Goal: Task Accomplishment & Management: Use online tool/utility

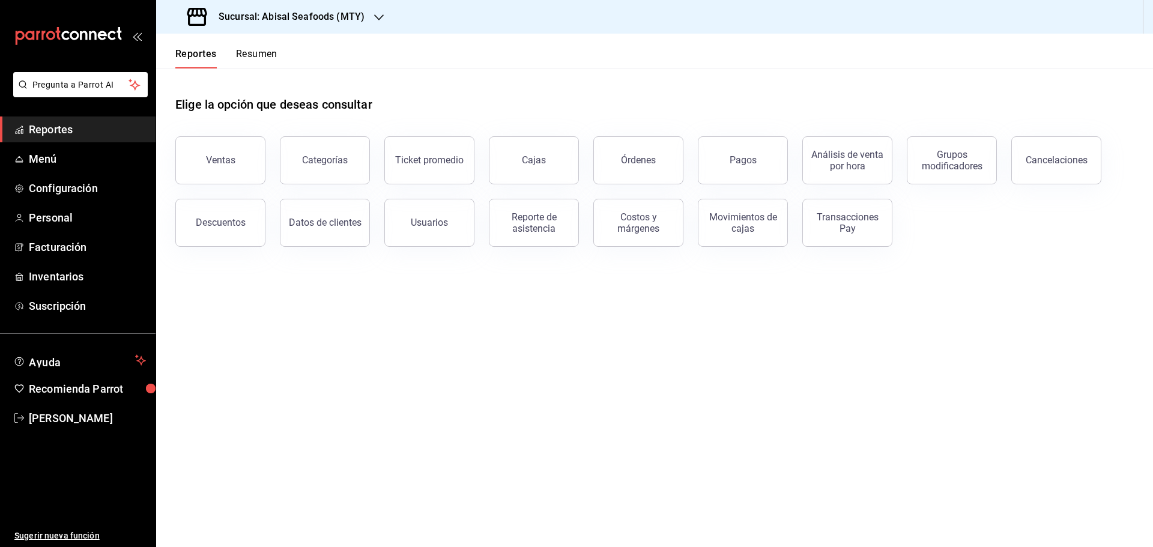
click at [80, 128] on span "Reportes" at bounding box center [87, 129] width 117 height 16
click at [92, 121] on link "Reportes" at bounding box center [78, 130] width 156 height 26
click at [105, 133] on span "Reportes" at bounding box center [87, 129] width 117 height 16
click at [332, 15] on h3 "Sucursal: Abisal Seafoods (MTY)" at bounding box center [287, 17] width 156 height 14
click at [291, 52] on div "Abisal Seafoods (MTY)" at bounding box center [246, 52] width 161 height 13
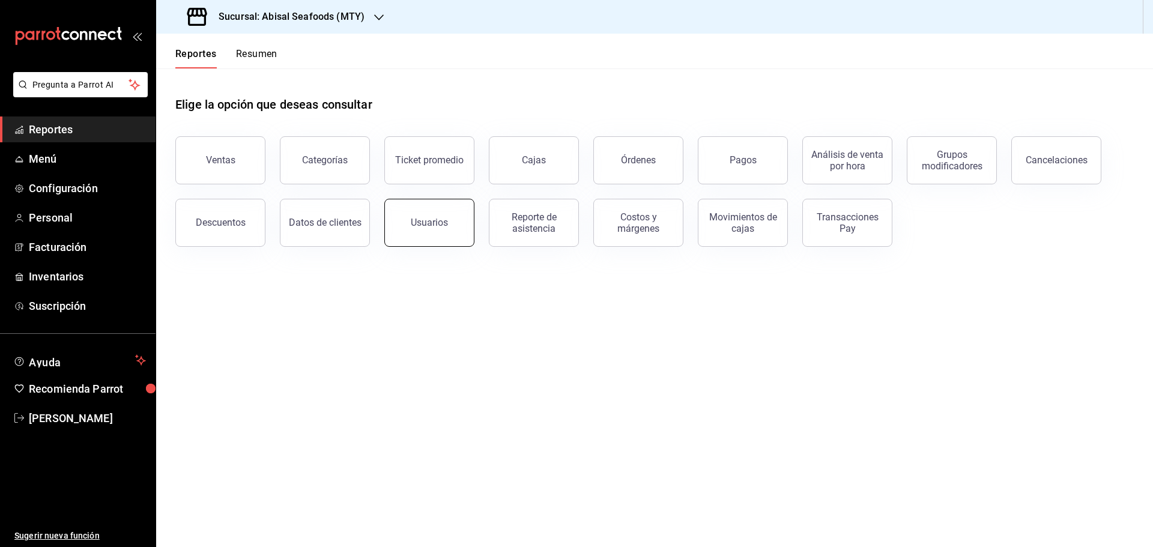
click at [439, 233] on button "Usuarios" at bounding box center [429, 223] width 90 height 48
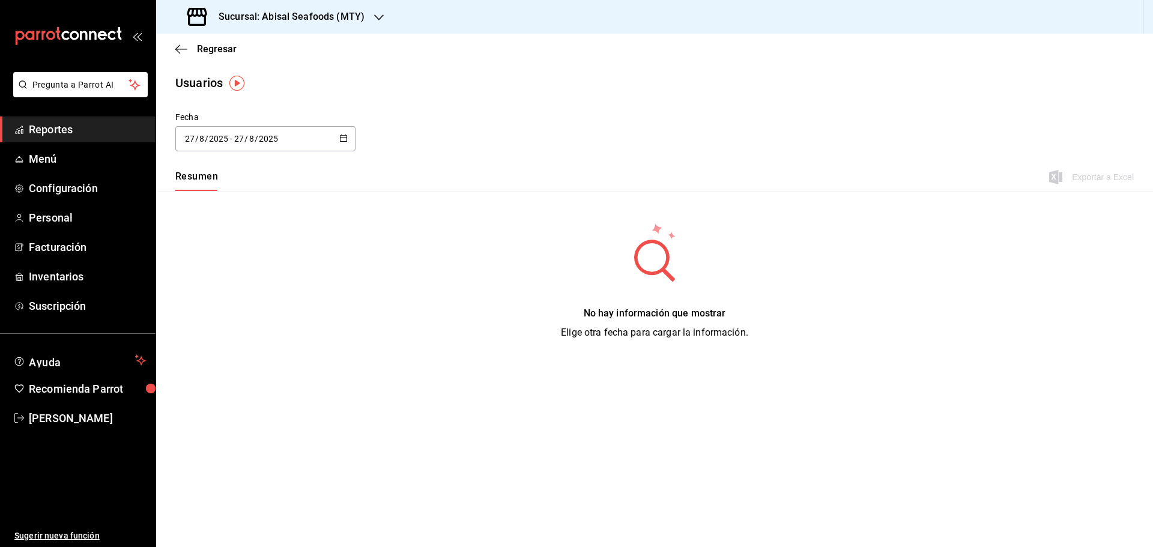
click at [340, 138] on \(Stroke\) "button" at bounding box center [343, 138] width 7 height 7
click at [245, 314] on li "Rango de fechas" at bounding box center [232, 311] width 114 height 27
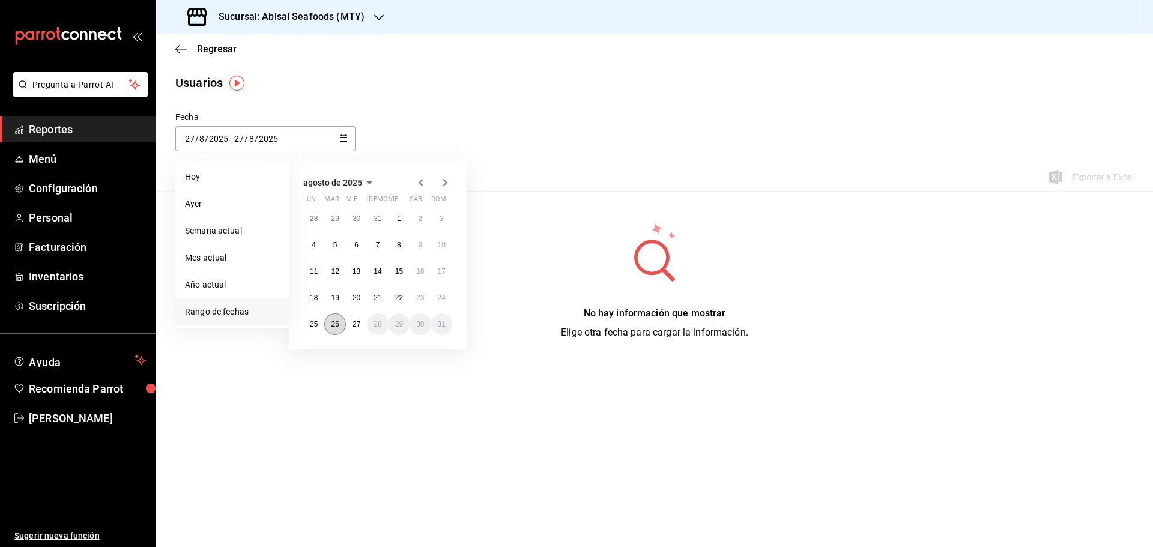
click at [334, 327] on abbr "26" at bounding box center [335, 324] width 8 height 8
type input "[DATE]"
type input "26"
type input "[DATE]"
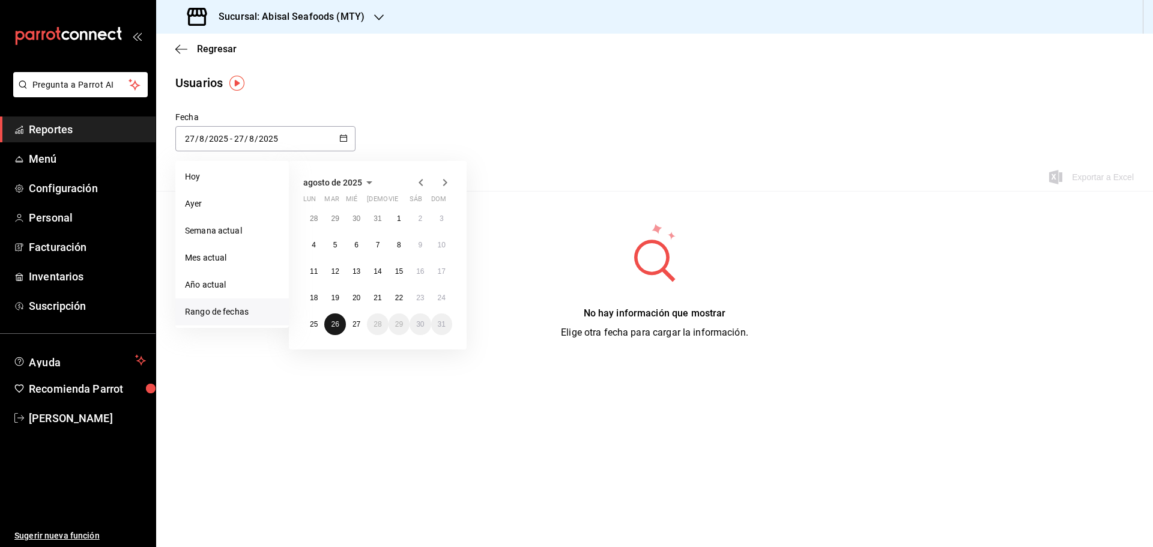
type input "26"
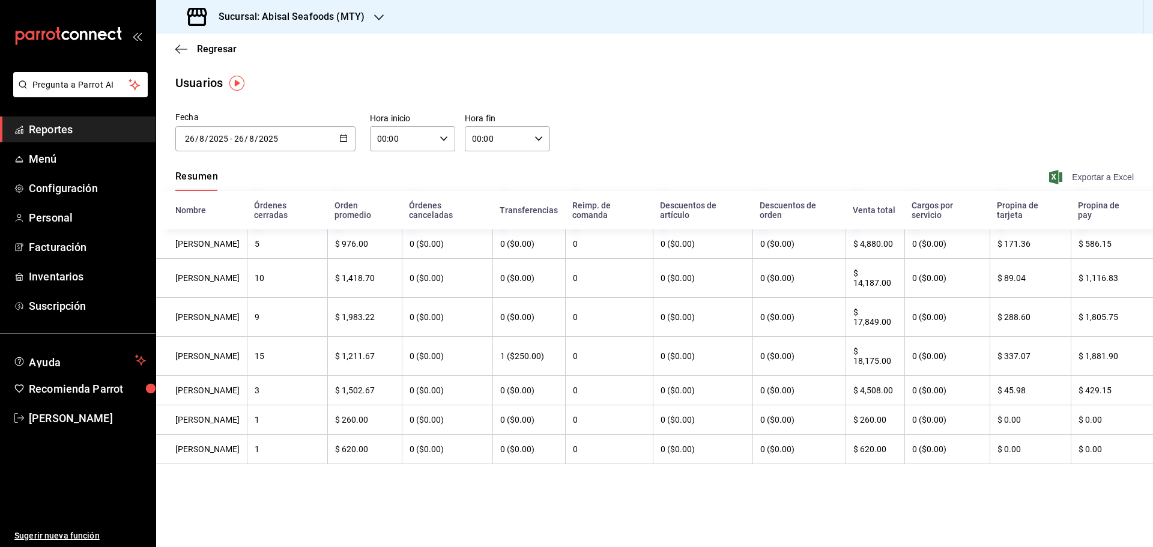
click at [1070, 180] on span "Exportar a Excel" at bounding box center [1093, 177] width 82 height 14
click at [126, 136] on span "Reportes" at bounding box center [87, 129] width 117 height 16
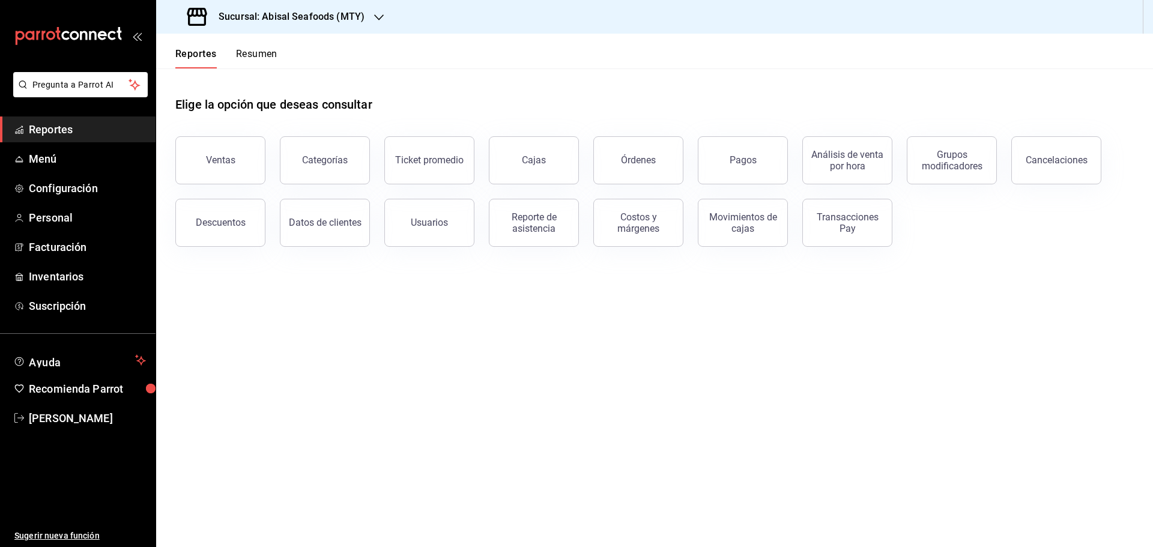
click at [371, 11] on div "Sucursal: Abisal Seafoods (MTY)" at bounding box center [277, 17] width 223 height 34
click at [296, 107] on div "Deep" at bounding box center [246, 106] width 161 height 13
click at [440, 223] on div "Usuarios" at bounding box center [429, 222] width 37 height 11
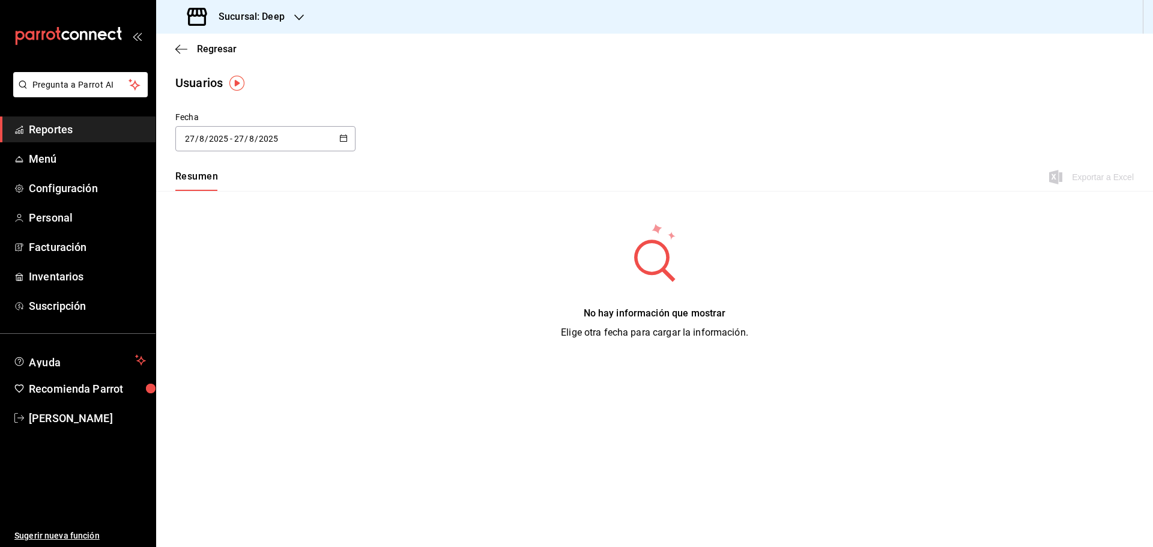
click at [338, 136] on div "[DATE] [DATE] - [DATE] [DATE]" at bounding box center [265, 138] width 180 height 25
click at [237, 316] on li "Rango de fechas" at bounding box center [232, 311] width 114 height 27
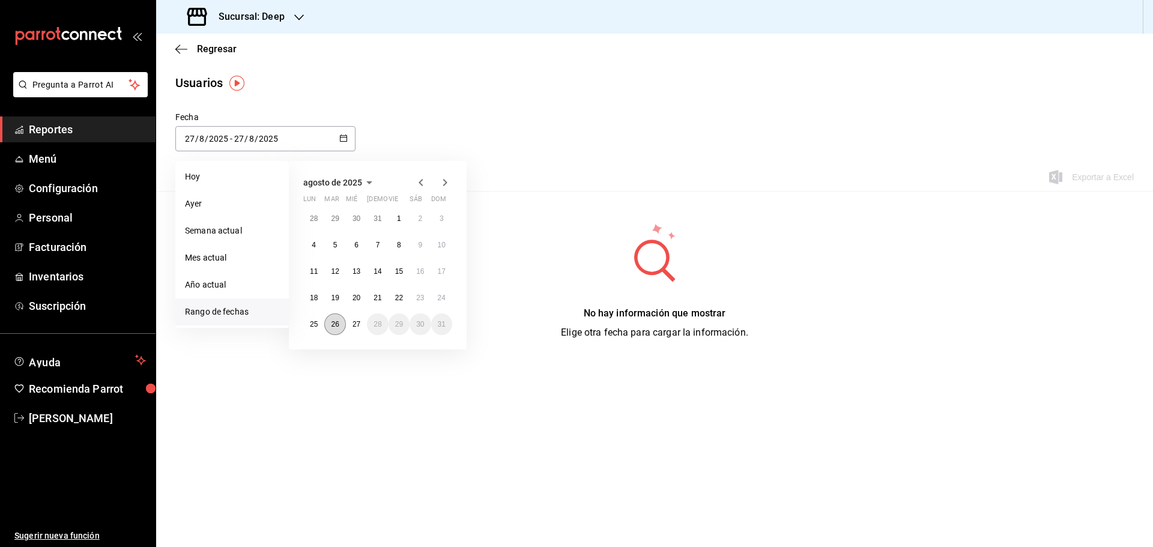
click at [337, 322] on abbr "26" at bounding box center [335, 324] width 8 height 8
type input "[DATE]"
type input "26"
type input "[DATE]"
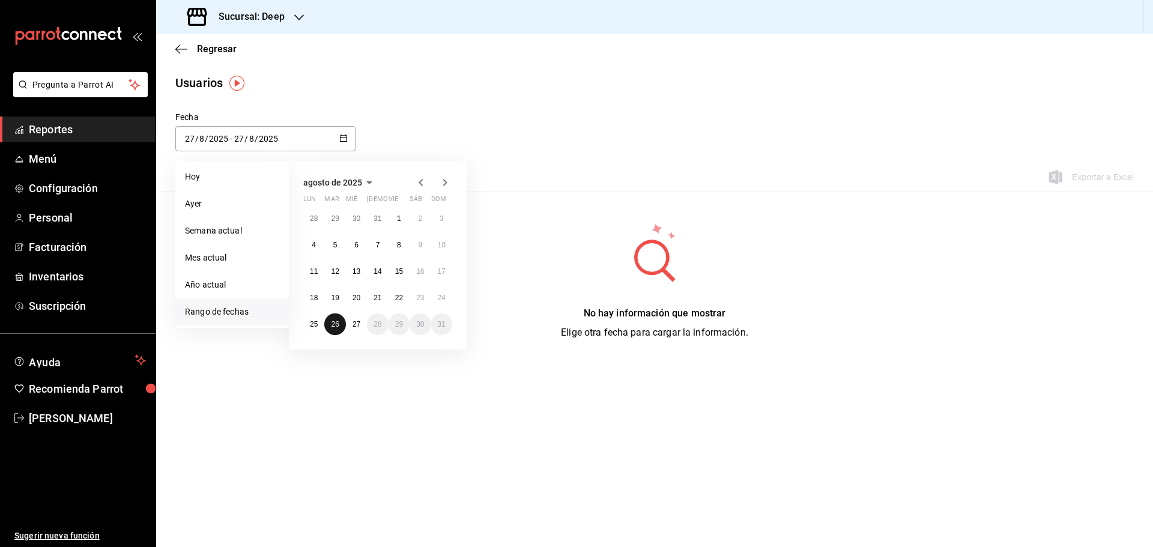
type input "26"
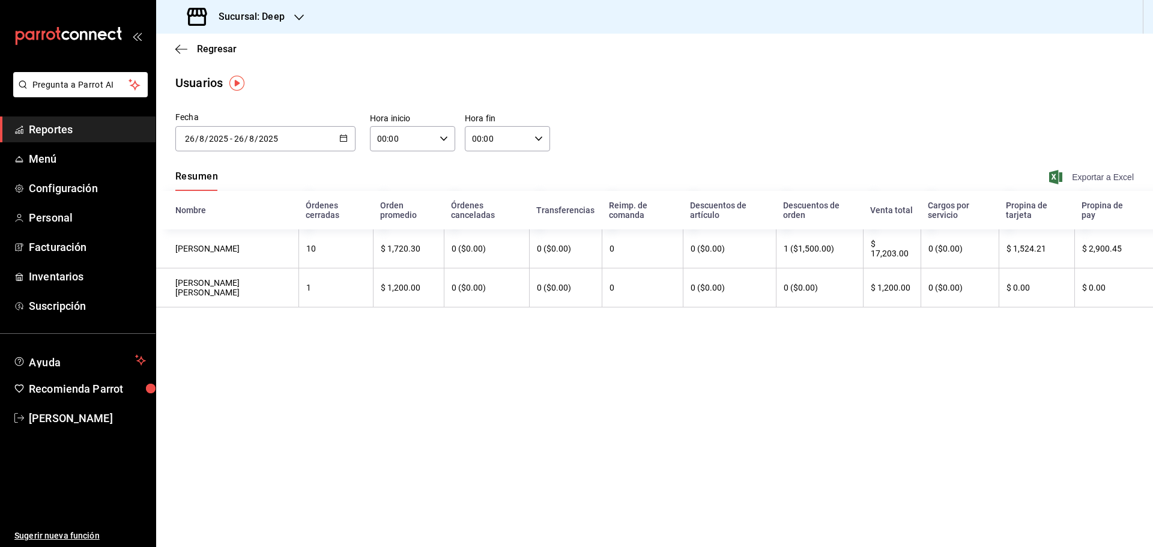
click at [1083, 178] on span "Exportar a Excel" at bounding box center [1093, 177] width 82 height 14
click at [701, 106] on main "Regresar Usuarios Fecha [DATE] [DATE] - [DATE] [DATE] [DATE] lun mar mié jue vi…" at bounding box center [654, 290] width 997 height 513
click at [97, 130] on span "Reportes" at bounding box center [87, 129] width 117 height 16
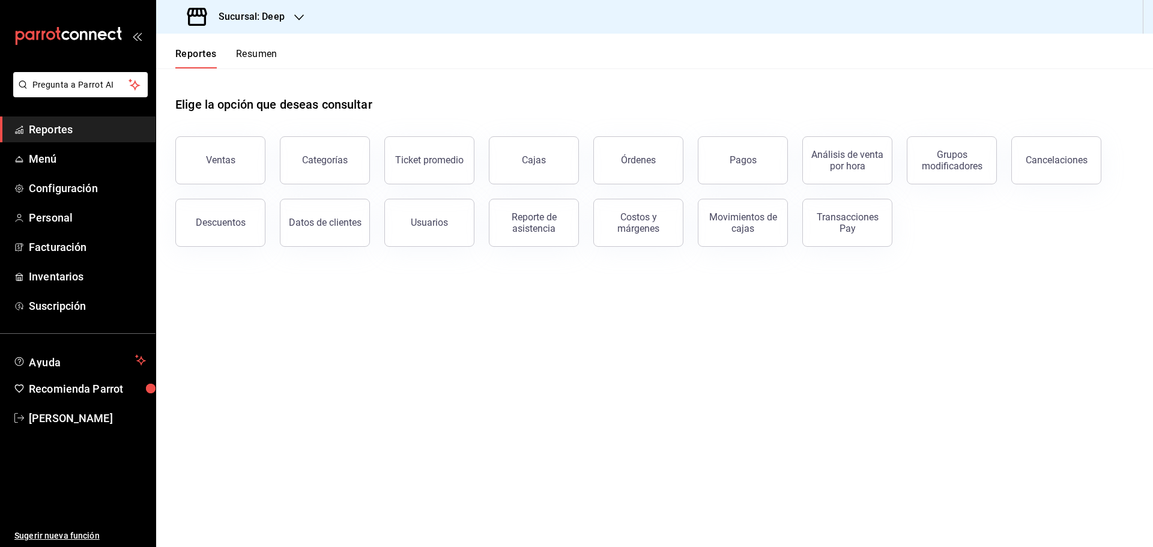
click at [293, 19] on div "Sucursal: Deep" at bounding box center [237, 17] width 143 height 34
click at [243, 61] on div "Abisal Seafoods (MTY)" at bounding box center [246, 51] width 180 height 27
click at [347, 22] on h3 "Sucursal: Abisal Seafoods (MTY)" at bounding box center [287, 17] width 156 height 14
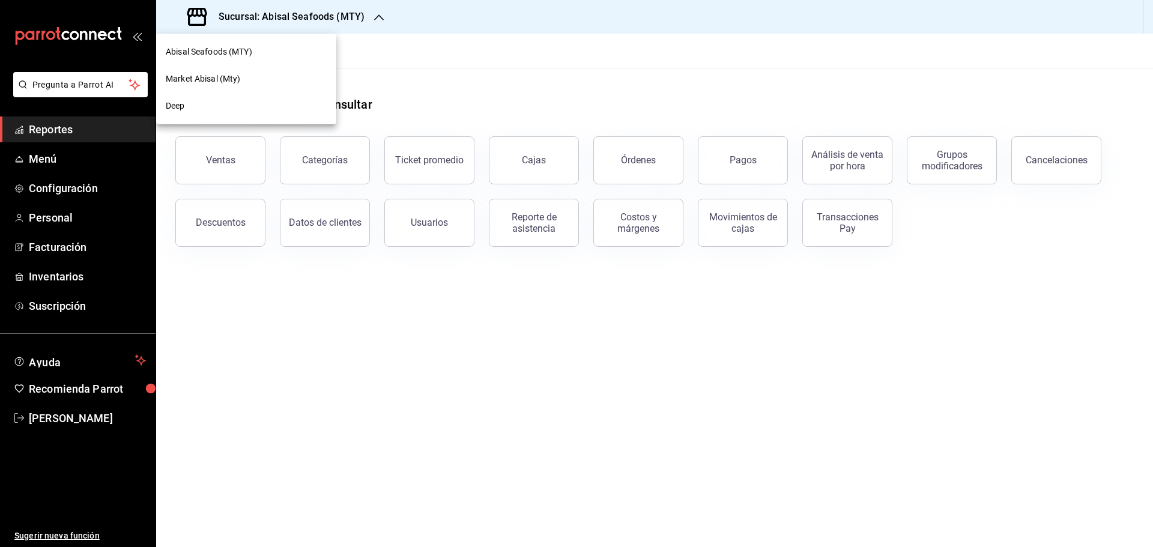
click at [301, 52] on div "Abisal Seafoods (MTY)" at bounding box center [246, 52] width 161 height 13
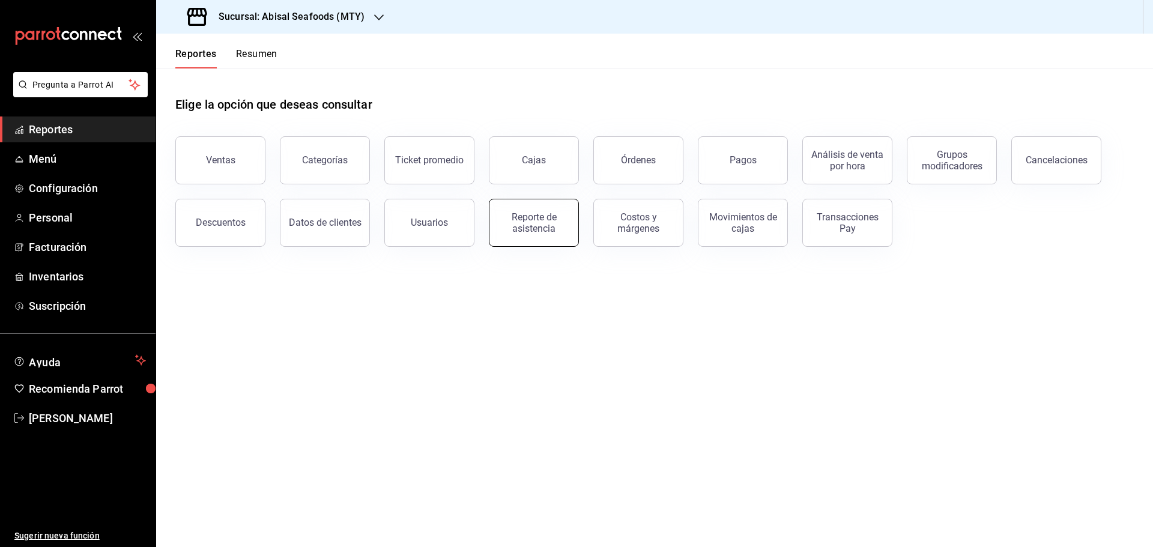
click at [546, 230] on div "Reporte de asistencia" at bounding box center [534, 222] width 74 height 23
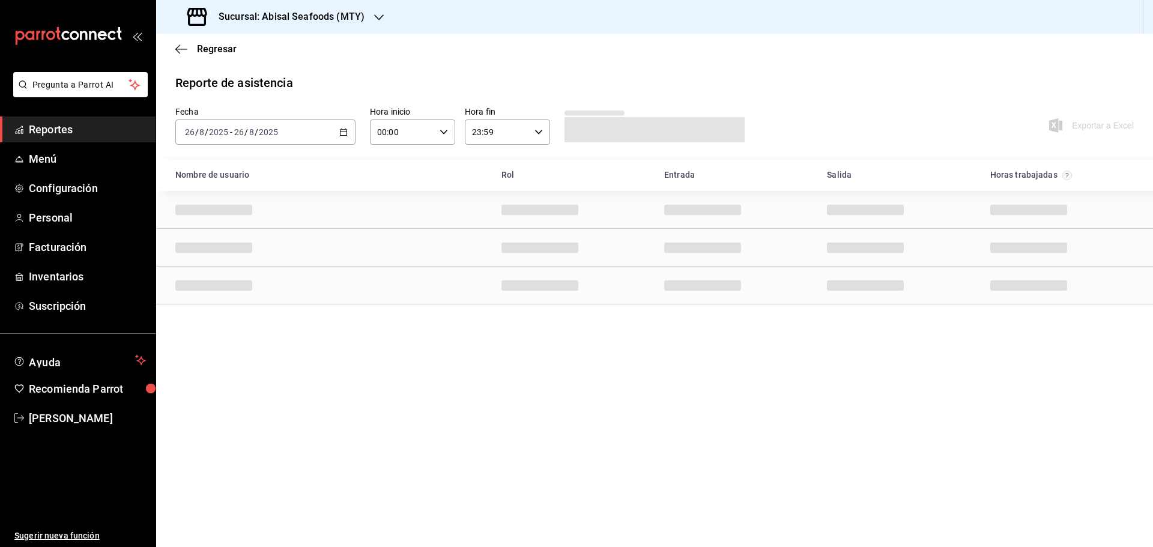
click at [345, 133] on icon "button" at bounding box center [343, 132] width 8 height 8
click at [260, 294] on li "Rango de fechas" at bounding box center [232, 303] width 112 height 27
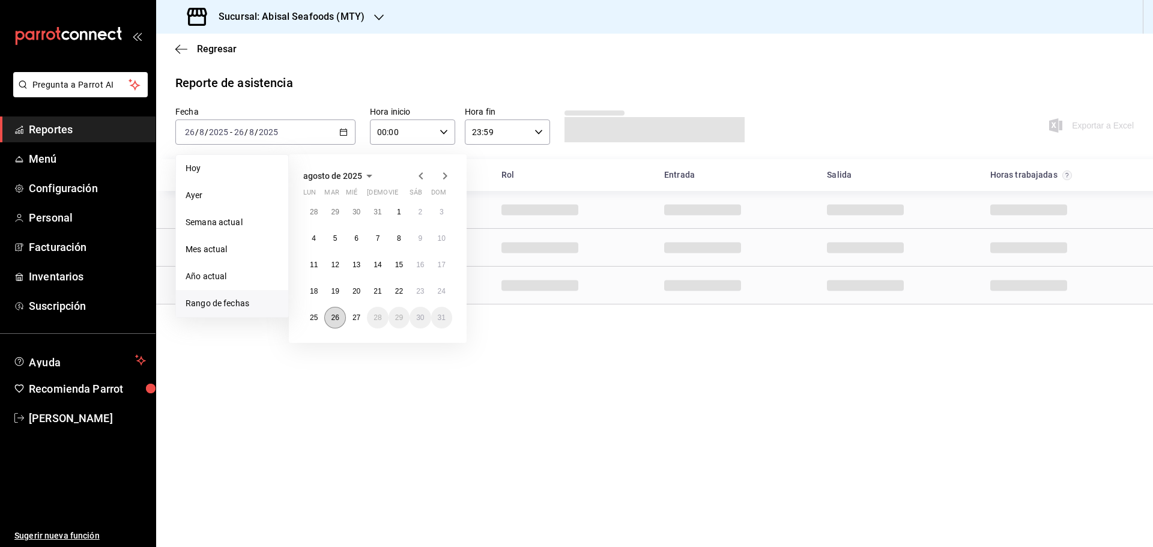
click at [338, 317] on abbr "26" at bounding box center [335, 317] width 8 height 8
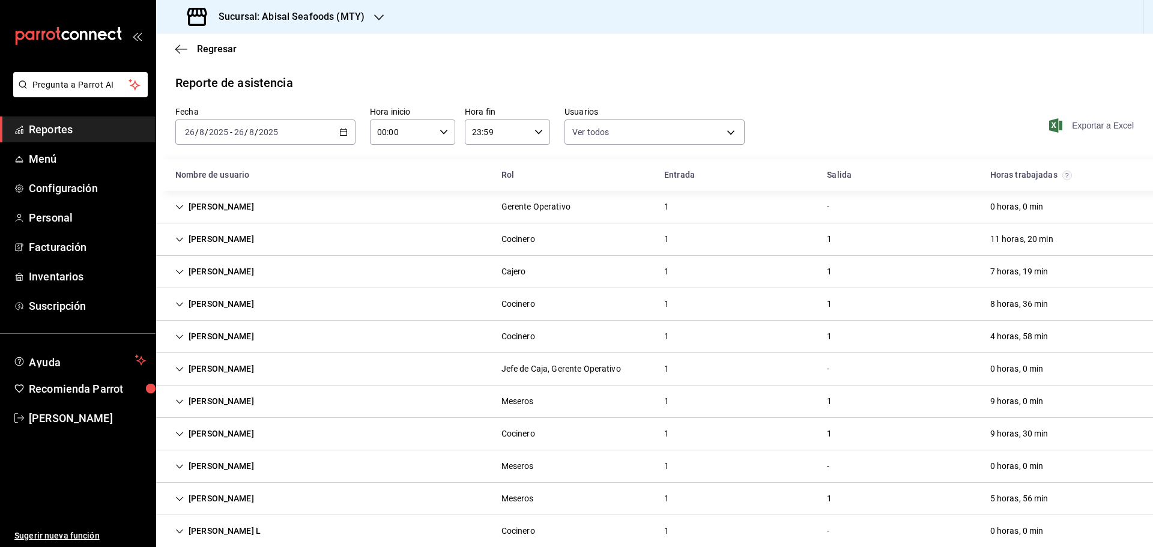
click at [1065, 127] on span "Exportar a Excel" at bounding box center [1093, 125] width 82 height 14
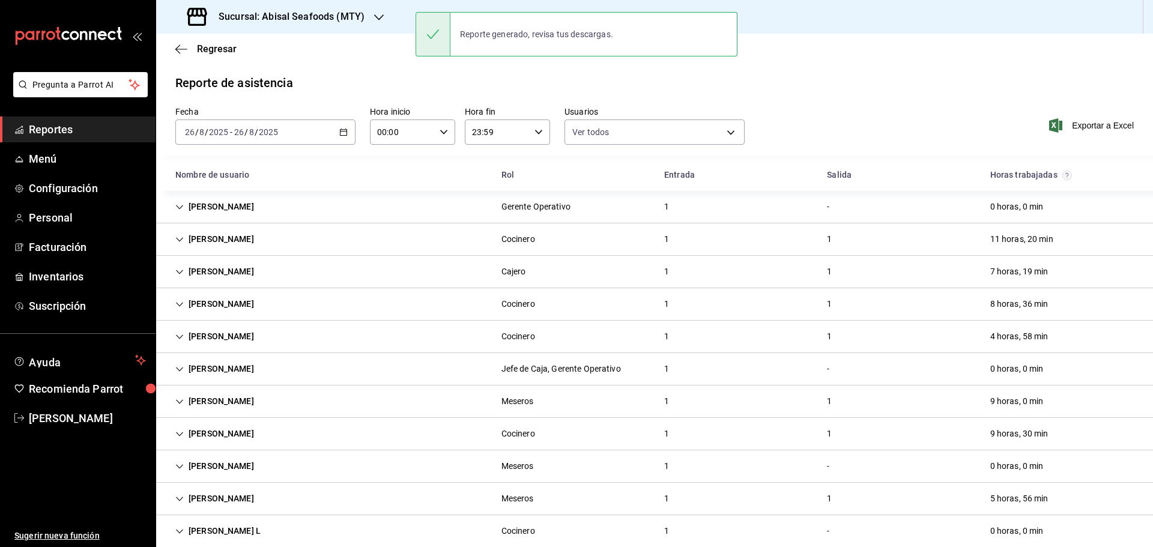
click at [312, 23] on h3 "Sucursal: Abisal Seafoods (MTY)" at bounding box center [287, 17] width 156 height 14
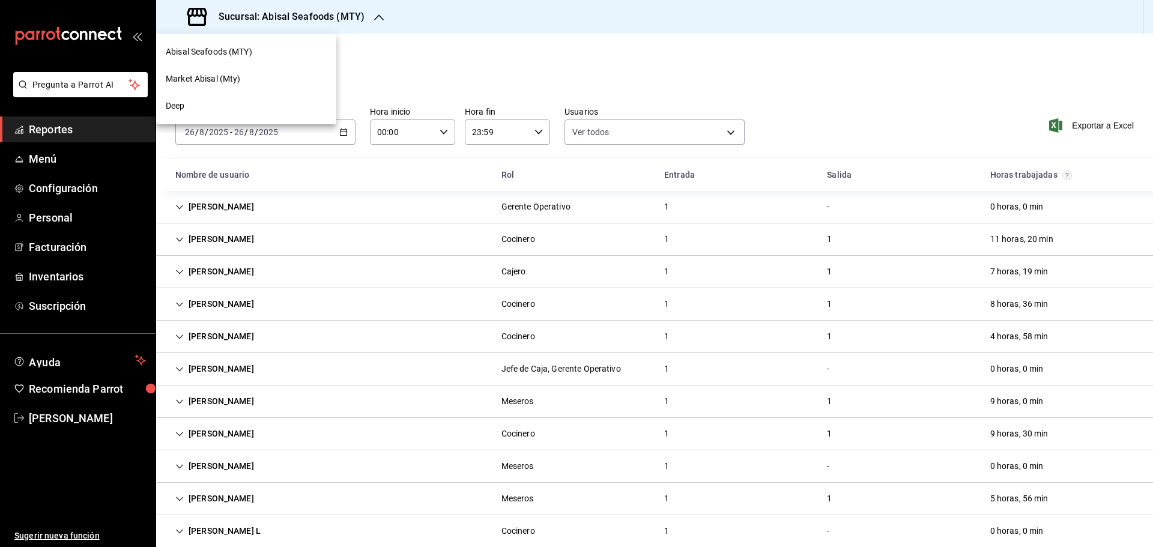
click at [241, 80] on div "Market Abisal (Mty)" at bounding box center [246, 79] width 161 height 13
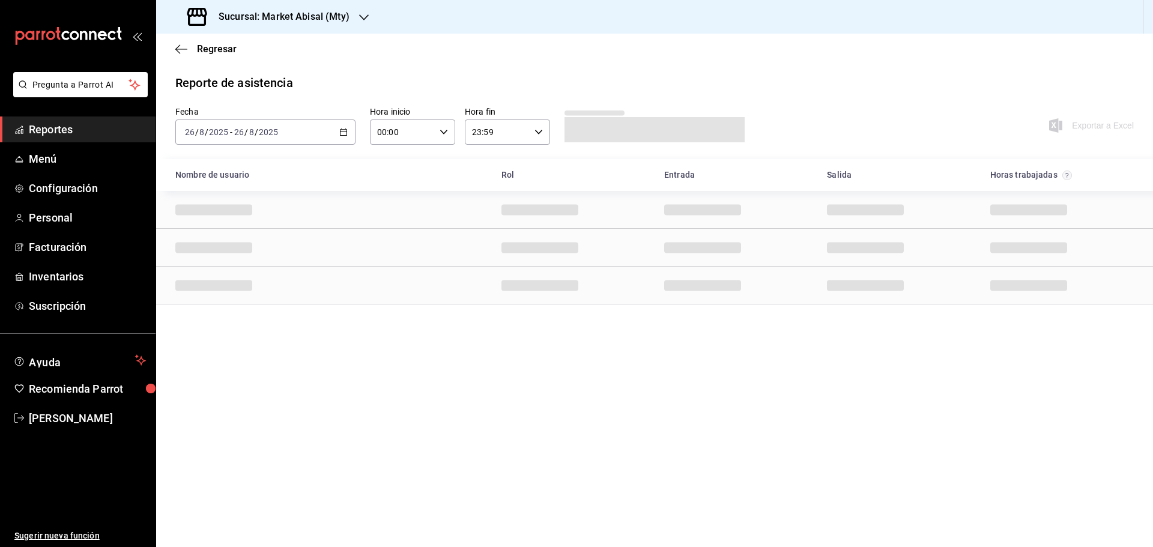
click at [342, 17] on h3 "Sucursal: Market Abisal (Mty)" at bounding box center [279, 17] width 141 height 14
click at [257, 108] on div "Deep" at bounding box center [246, 106] width 161 height 13
click at [129, 133] on span "Reportes" at bounding box center [87, 129] width 117 height 16
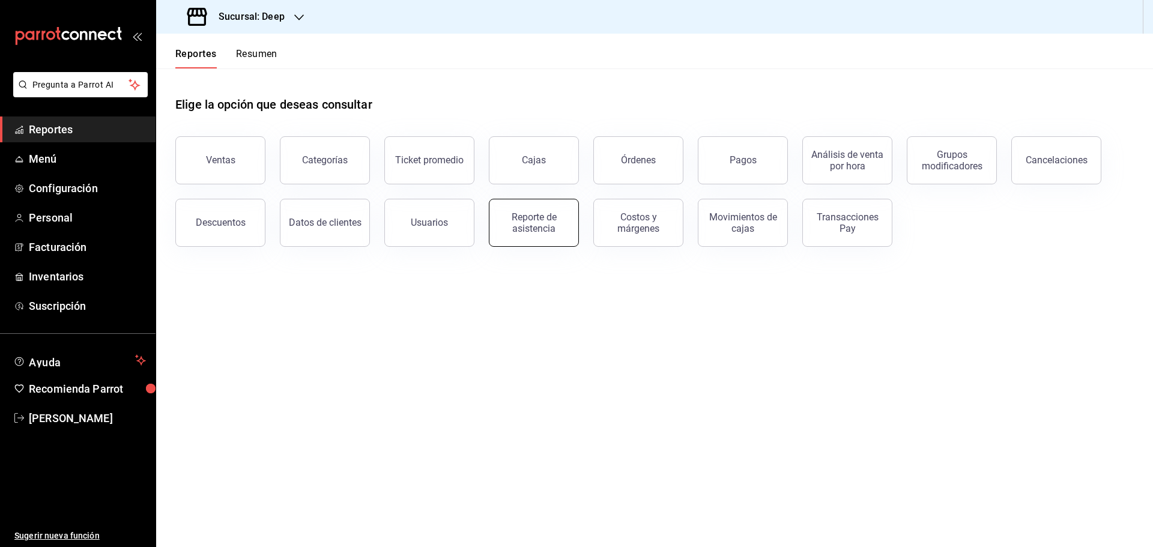
click at [546, 222] on div "Reporte de asistencia" at bounding box center [534, 222] width 74 height 23
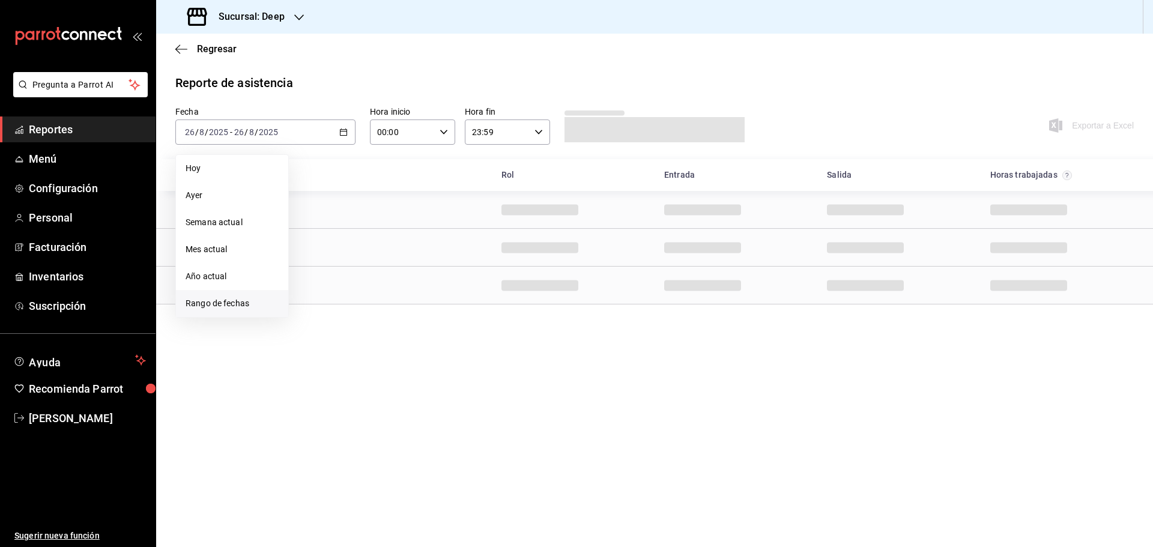
click at [241, 301] on span "Rango de fechas" at bounding box center [232, 303] width 93 height 13
click at [336, 319] on abbr "26" at bounding box center [335, 317] width 8 height 8
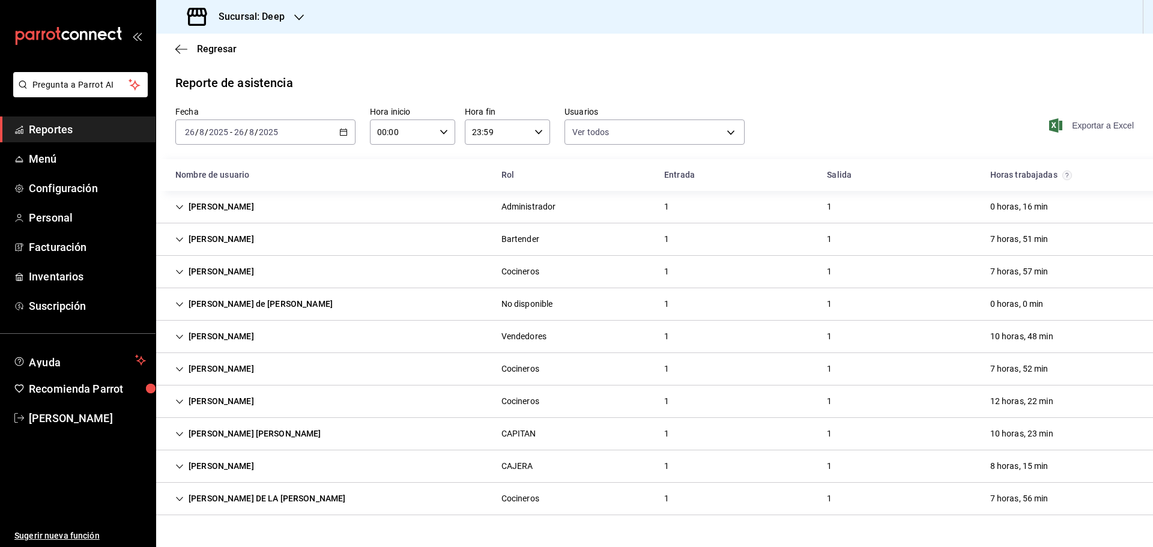
click at [1093, 131] on span "Exportar a Excel" at bounding box center [1093, 125] width 82 height 14
click at [95, 136] on span "Reportes" at bounding box center [87, 129] width 117 height 16
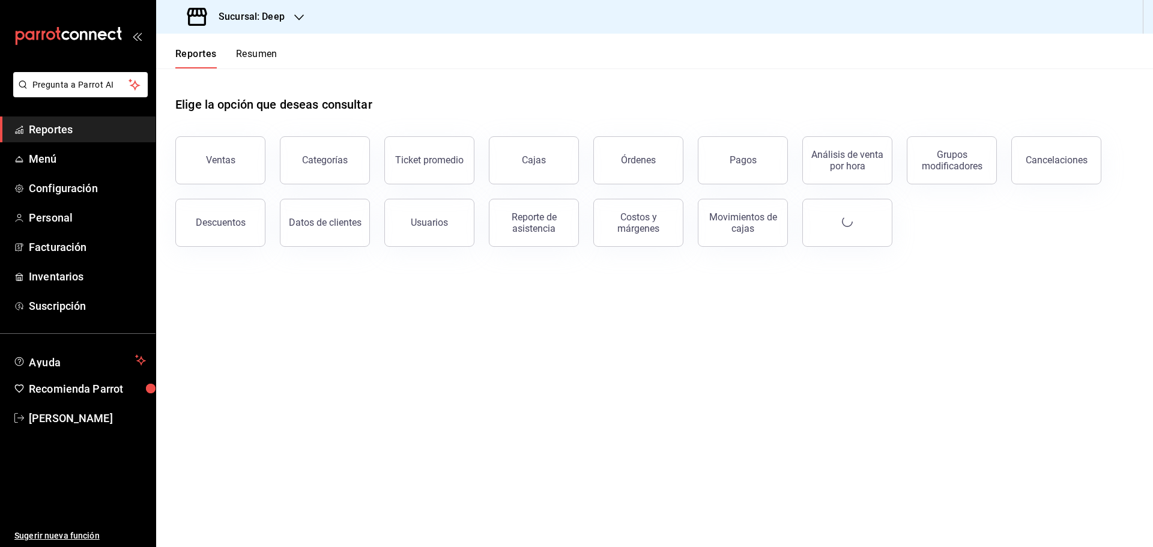
click at [283, 10] on h3 "Sucursal: Deep" at bounding box center [247, 17] width 76 height 14
click at [236, 82] on span "Market Abisal (Mty)" at bounding box center [203, 79] width 75 height 13
click at [507, 217] on div "Reporte de asistencia" at bounding box center [534, 222] width 74 height 23
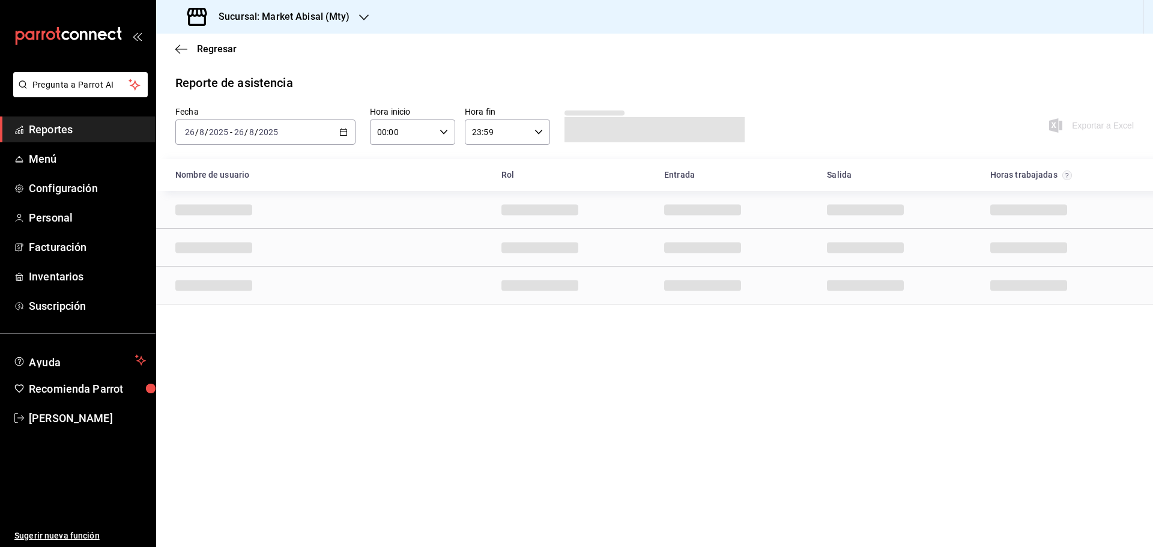
click at [348, 135] on div "[DATE] [DATE] - [DATE] [DATE]" at bounding box center [265, 132] width 180 height 25
click at [259, 301] on span "Rango de fechas" at bounding box center [232, 303] width 93 height 13
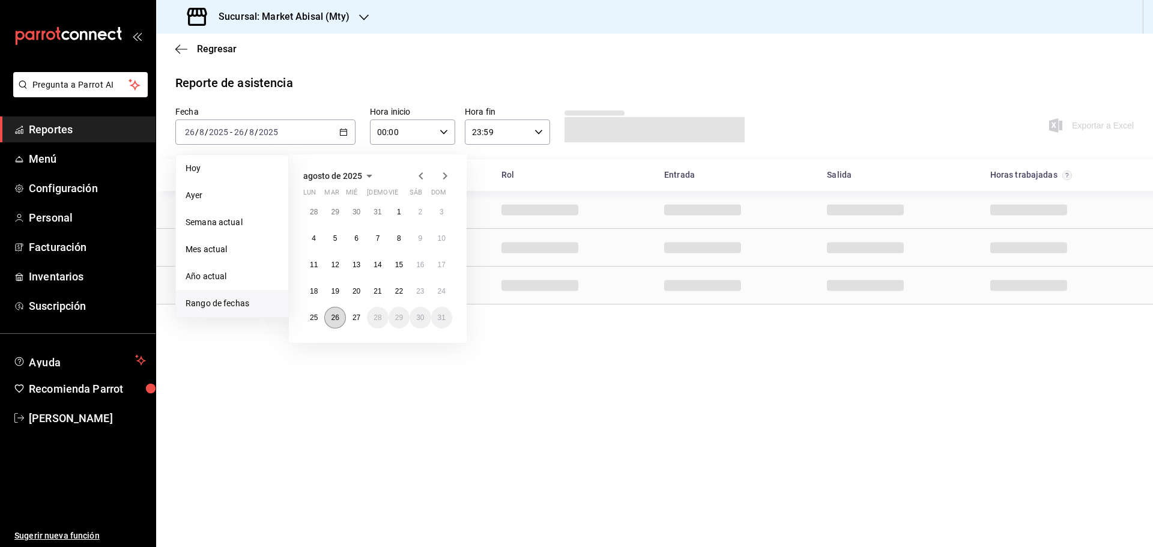
click at [339, 319] on button "26" at bounding box center [334, 318] width 21 height 22
click at [344, 321] on button "26" at bounding box center [334, 318] width 21 height 22
click at [344, 321] on main "Regresar Reporte de asistencia Fecha [DATE] [DATE] - [DATE] [DATE] [DATE] [DATE…" at bounding box center [654, 290] width 997 height 513
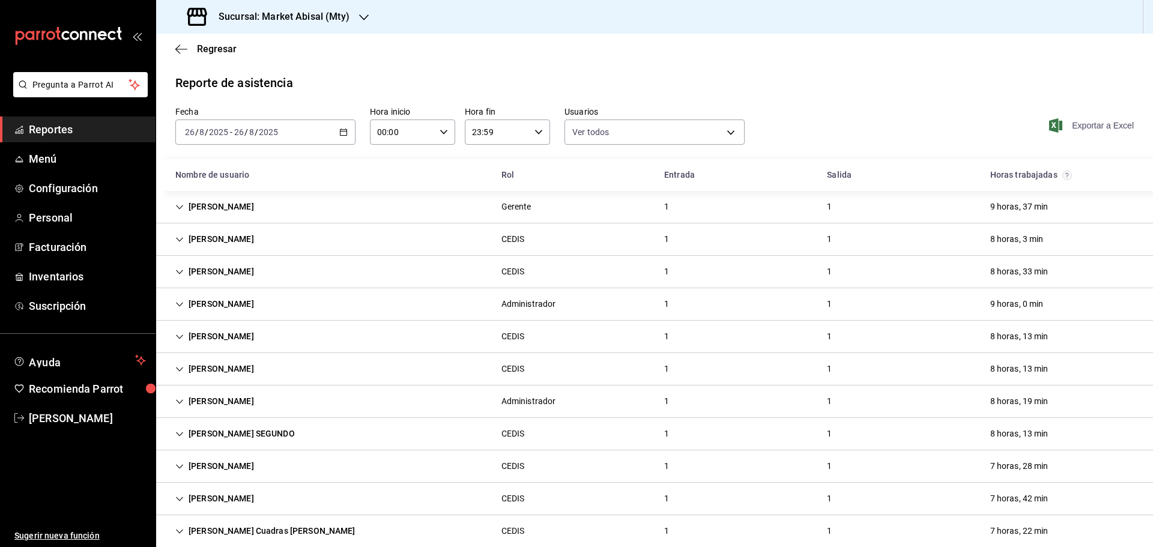
click at [1083, 129] on span "Exportar a Excel" at bounding box center [1093, 125] width 82 height 14
